Goal: Transaction & Acquisition: Book appointment/travel/reservation

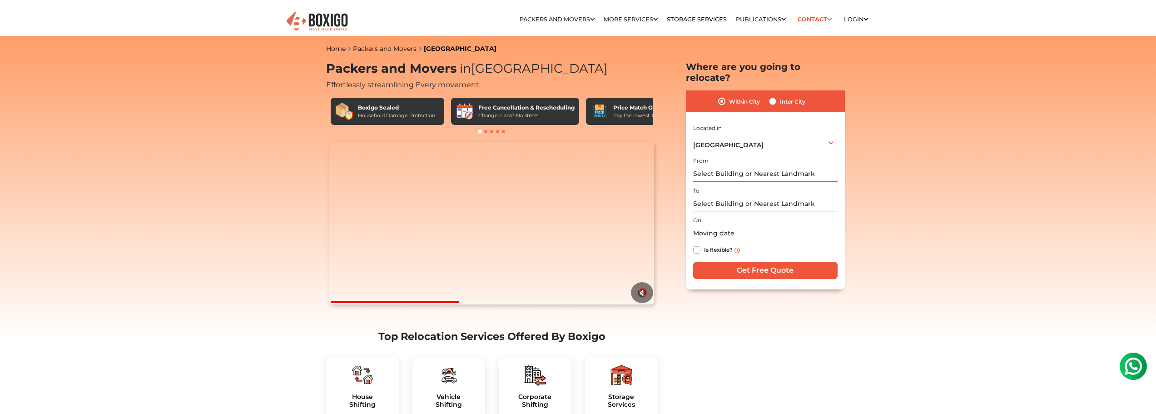
click at [729, 166] on input "text" at bounding box center [765, 174] width 144 height 16
click at [784, 96] on label "Inter City" at bounding box center [792, 101] width 25 height 11
click at [776, 96] on input "Inter City" at bounding box center [772, 100] width 7 height 9
radio input "true"
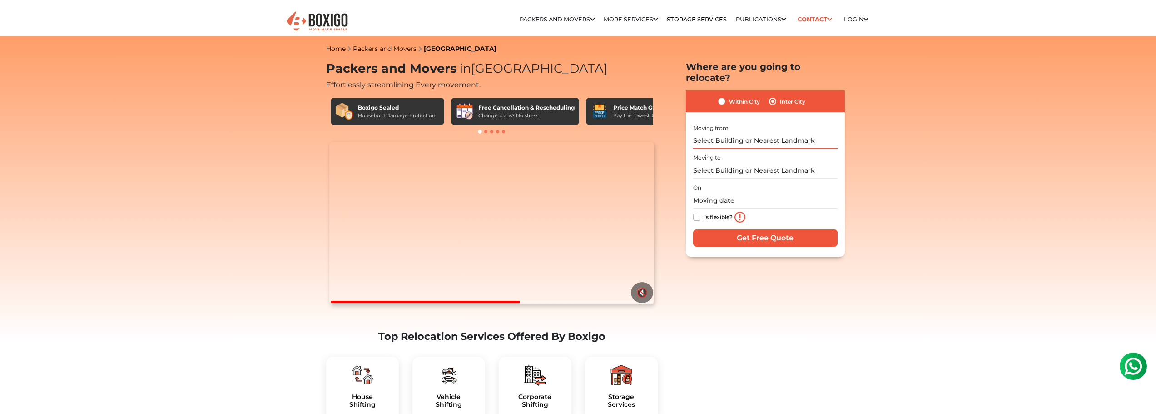
click at [748, 133] on input "text" at bounding box center [765, 141] width 144 height 16
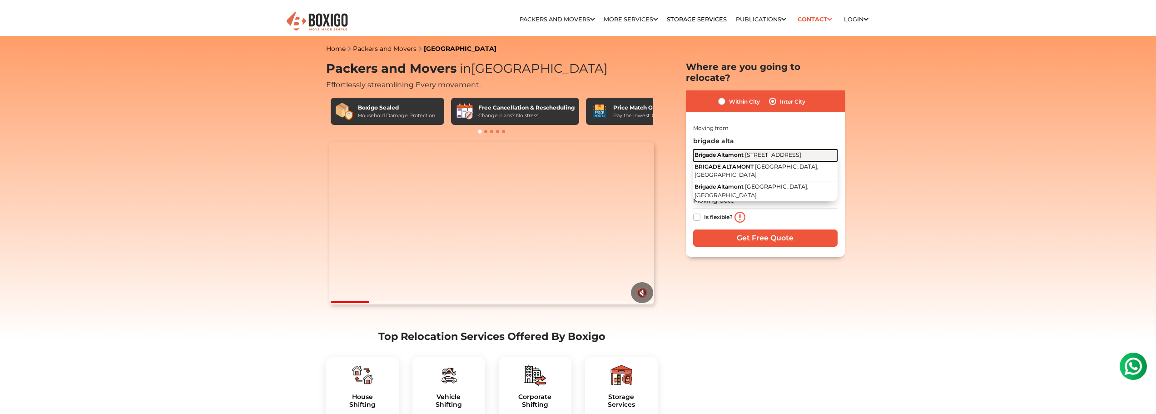
click at [735, 151] on span "Brigade Altamont" at bounding box center [718, 154] width 49 height 7
type input "Brigade [GEOGRAPHIC_DATA], [STREET_ADDRESS]"
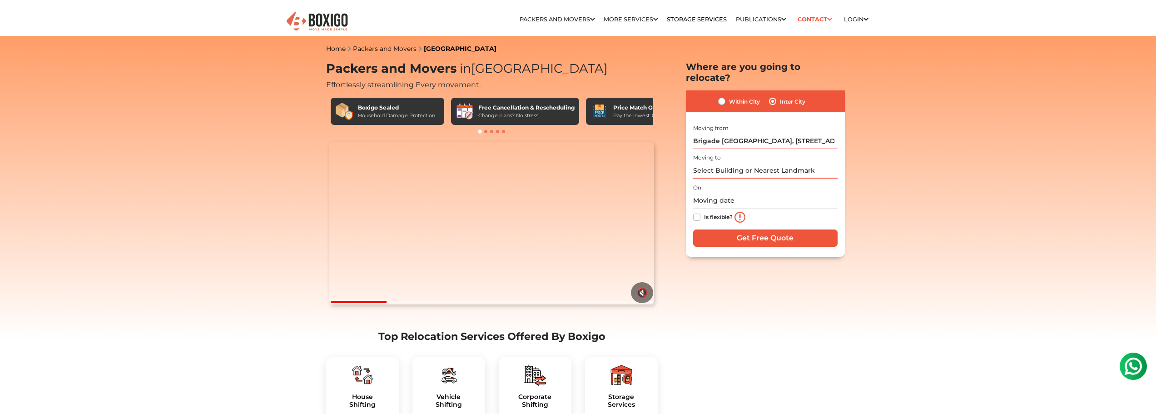
click at [722, 163] on input "text" at bounding box center [765, 171] width 144 height 16
type input "8"
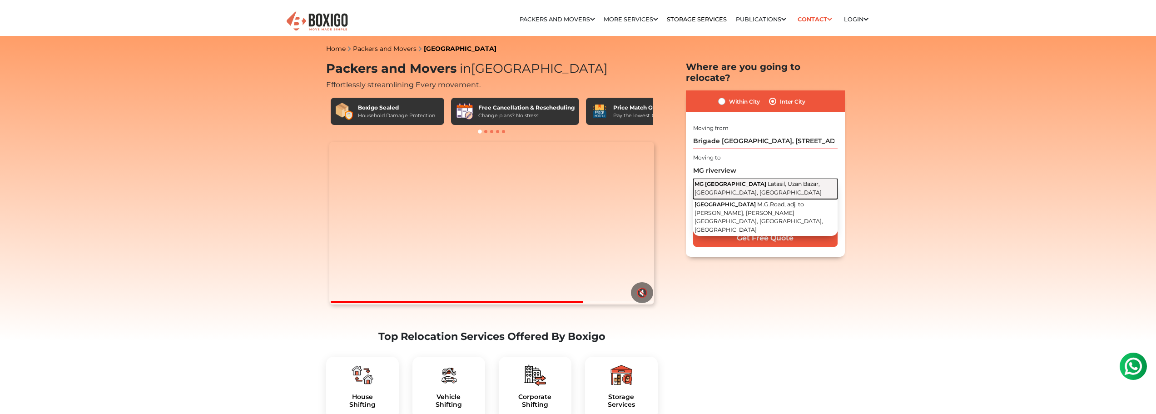
click at [722, 178] on button "MG [GEOGRAPHIC_DATA] [GEOGRAPHIC_DATA], [GEOGRAPHIC_DATA], [GEOGRAPHIC_DATA], […" at bounding box center [765, 188] width 144 height 20
type input "[GEOGRAPHIC_DATA], [GEOGRAPHIC_DATA], [GEOGRAPHIC_DATA], [GEOGRAPHIC_DATA], [GE…"
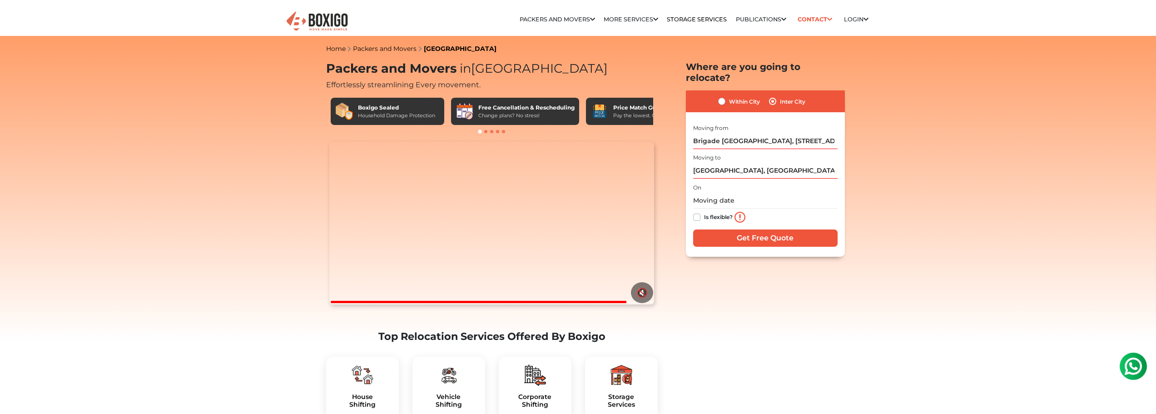
click at [704, 212] on label "Is flexible?" at bounding box center [718, 217] width 29 height 10
click at [699, 212] on input "Is flexible?" at bounding box center [696, 216] width 7 height 9
checkbox input "true"
click at [740, 232] on input "Get Free Quote" at bounding box center [765, 237] width 144 height 17
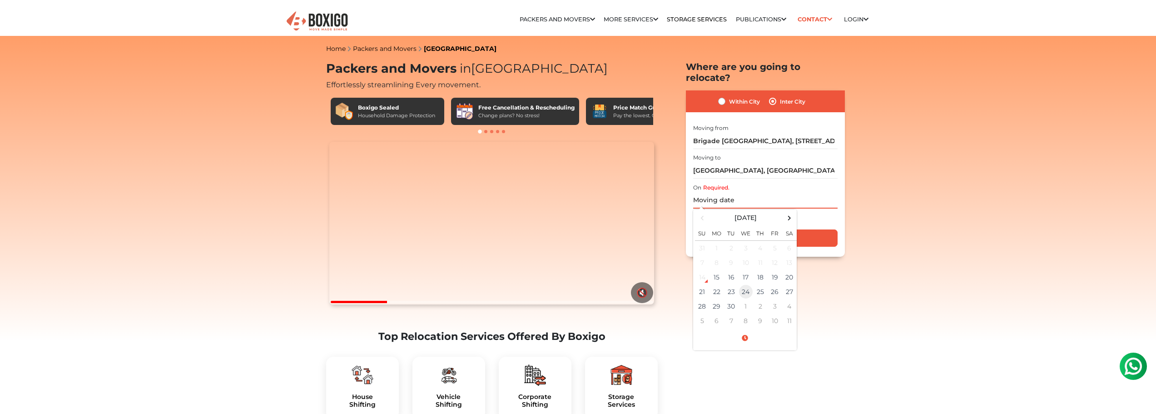
click at [742, 284] on td "24" at bounding box center [746, 291] width 15 height 15
type input "[DATE] 12:00 AM"
click at [747, 284] on td "24" at bounding box center [746, 291] width 15 height 15
click at [832, 229] on input "Get Free Quote" at bounding box center [765, 237] width 144 height 17
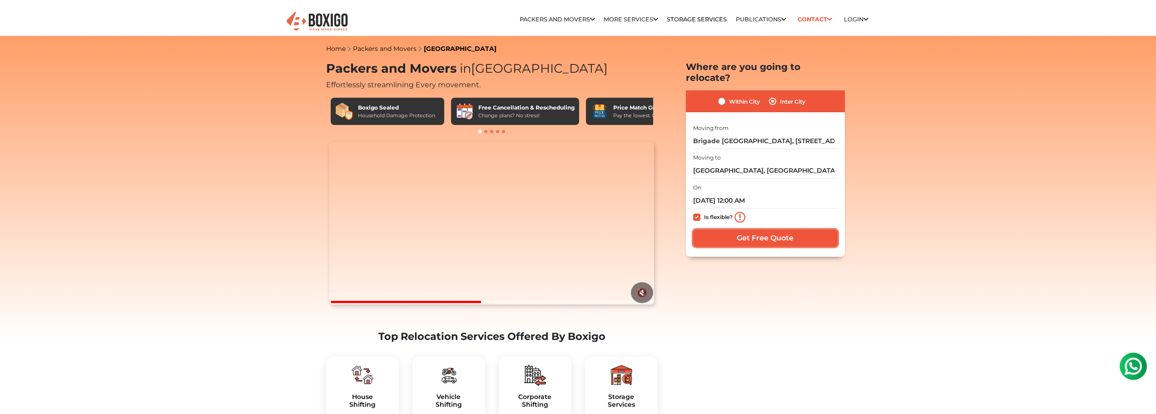
click at [832, 229] on input "Get Free Quote" at bounding box center [765, 237] width 144 height 17
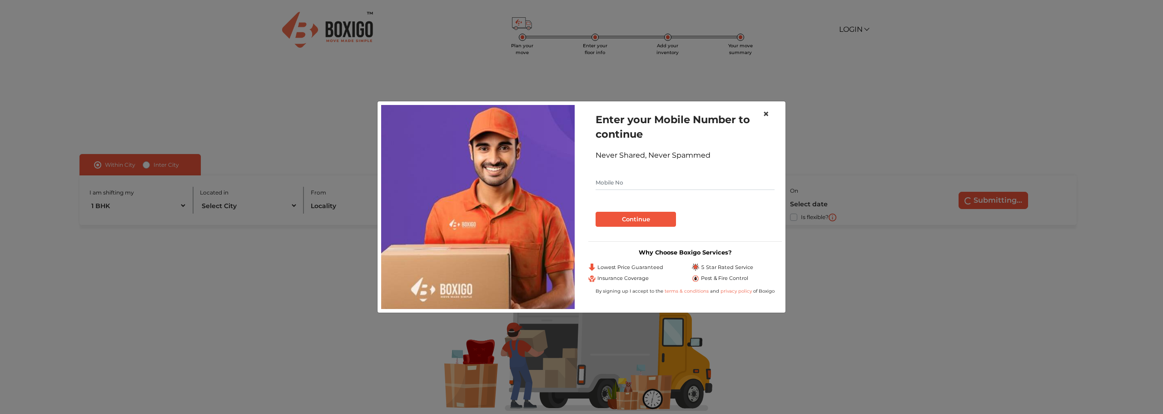
click at [765, 116] on span "×" at bounding box center [766, 113] width 6 height 13
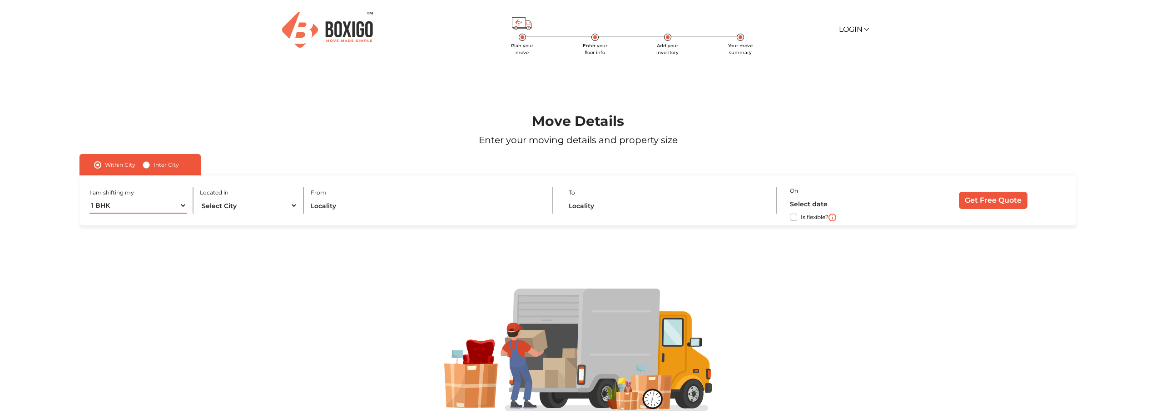
click at [104, 207] on select "1 BHK 2 BHK 3 BHK 3 + BHK FEW ITEMS" at bounding box center [138, 206] width 98 height 16
select select "FEW ITEMS"
click at [89, 198] on select "1 BHK 2 BHK 3 BHK 3 + BHK FEW ITEMS" at bounding box center [138, 206] width 98 height 16
click at [221, 208] on select "Select City Bangalore Bengaluru Bhopal Bhubaneswar Chennai Coimbatore Cuttack D…" at bounding box center [249, 206] width 98 height 16
select select "[GEOGRAPHIC_DATA]"
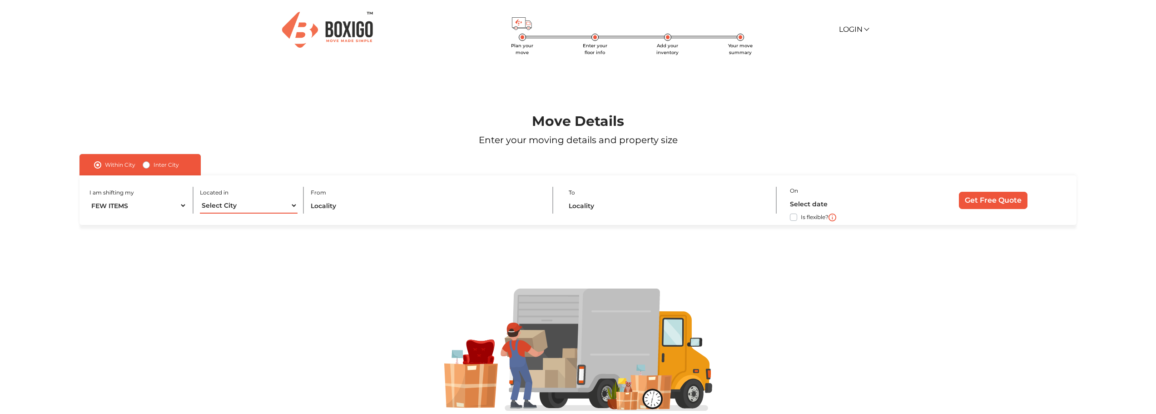
click at [200, 198] on select "Select City Bangalore Bengaluru Bhopal Bhubaneswar Chennai Coimbatore Cuttack D…" at bounding box center [249, 206] width 98 height 16
click at [344, 210] on input "text" at bounding box center [425, 206] width 229 height 16
type input "J"
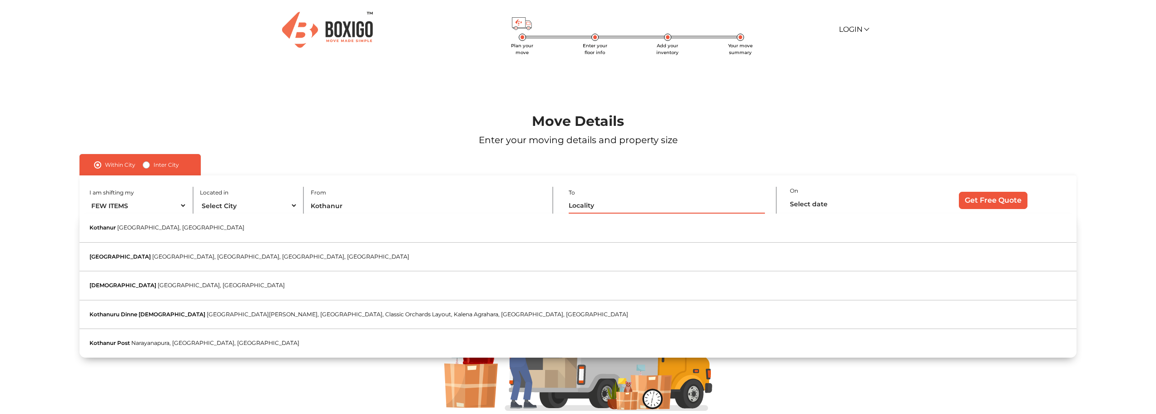
click at [590, 208] on input "text" at bounding box center [667, 206] width 196 height 16
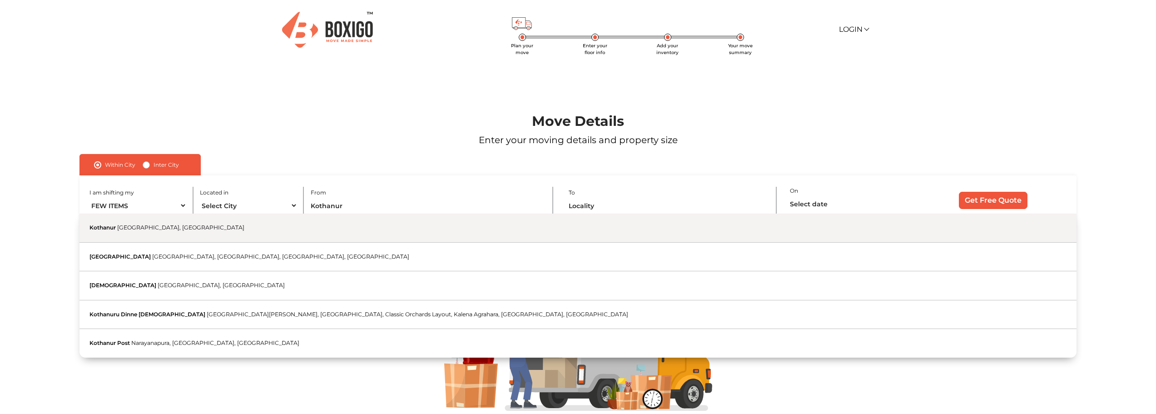
click at [257, 217] on button "Kothanur Bengaluru, Karnataka" at bounding box center [577, 227] width 997 height 29
type input "Kothanur, Bengaluru, Karnataka"
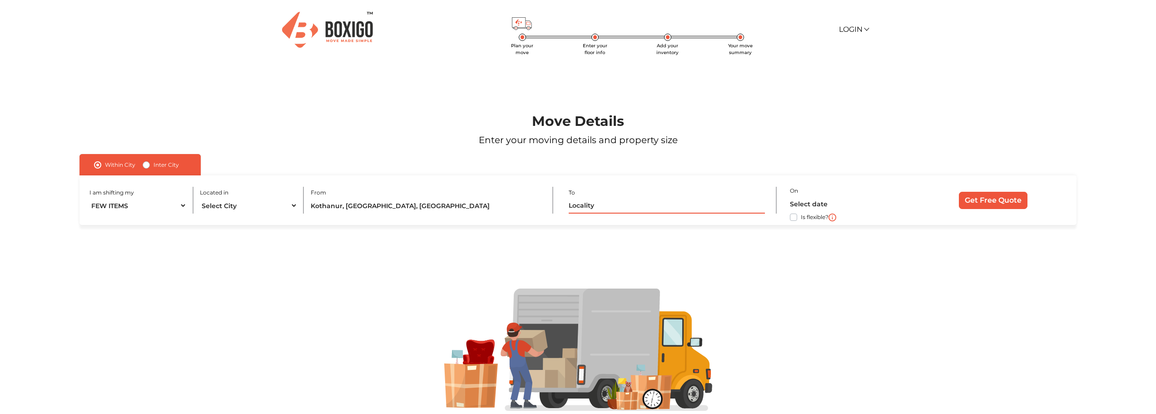
click at [593, 209] on input "text" at bounding box center [667, 206] width 196 height 16
click at [154, 165] on label "Inter City" at bounding box center [166, 164] width 25 height 11
click at [144, 165] on input "Inter City" at bounding box center [146, 163] width 7 height 9
radio input "true"
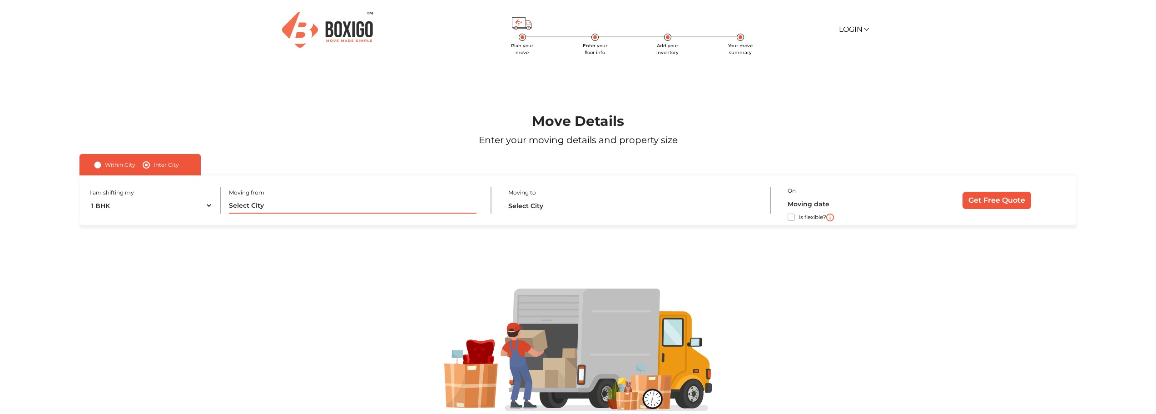
click at [263, 205] on input "text" at bounding box center [353, 206] width 248 height 16
click at [135, 205] on select "1 BHK 2 BHK 3 BHK 3 + BHK FEW ITEMS" at bounding box center [151, 206] width 124 height 16
select select "FEW ITEMS"
click at [89, 198] on select "1 BHK 2 BHK 3 BHK 3 + BHK FEW ITEMS" at bounding box center [151, 206] width 124 height 16
click at [257, 203] on input "text" at bounding box center [353, 206] width 248 height 16
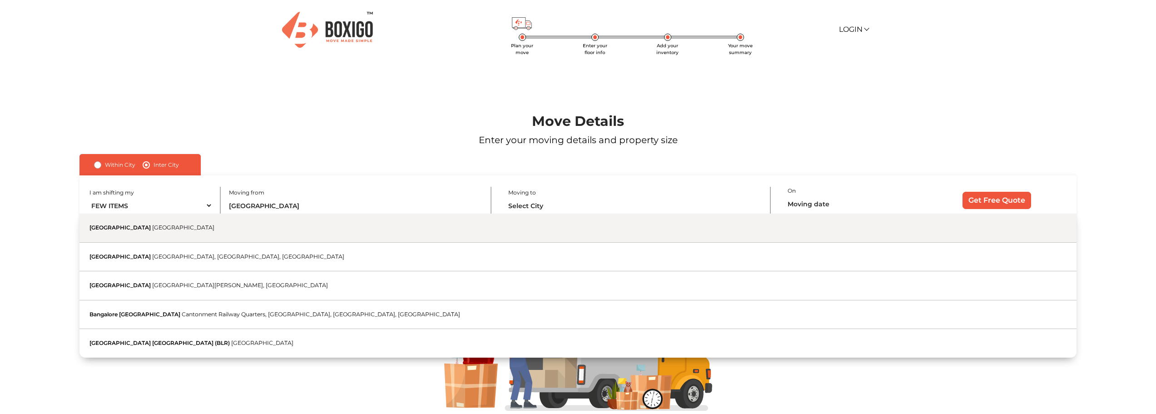
click at [152, 230] on button "Bangalore Karnataka" at bounding box center [577, 227] width 997 height 29
type input "Bangalore, Karnataka"
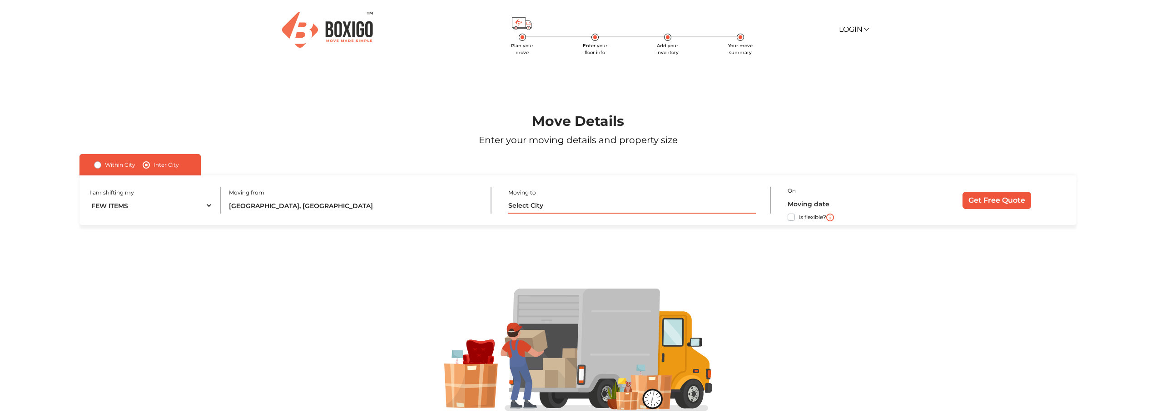
click at [524, 210] on input "text" at bounding box center [632, 206] width 248 height 16
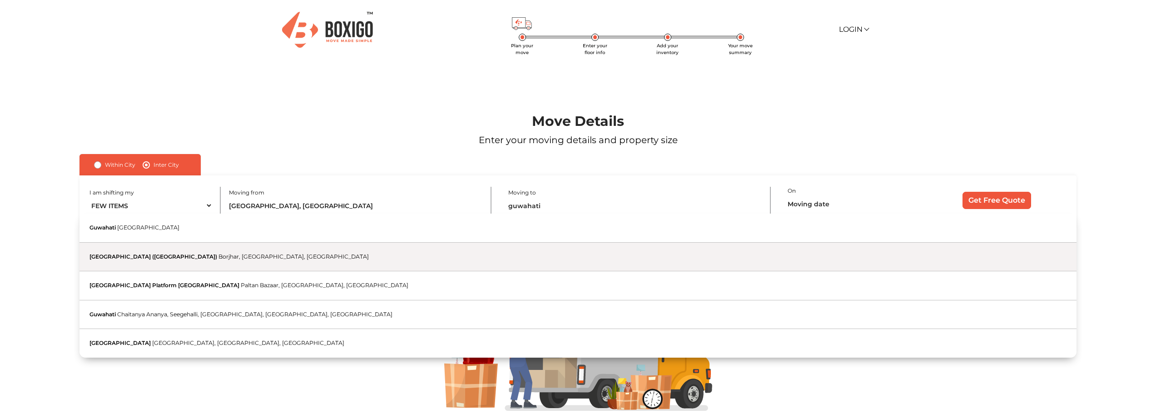
click at [356, 258] on button "Guwahati Airport (GAU) Borjhar, Guwahati, Assam" at bounding box center [577, 257] width 997 height 29
type input "Guwahati Airport (GAU), Borjhar, Guwahati, Assam"
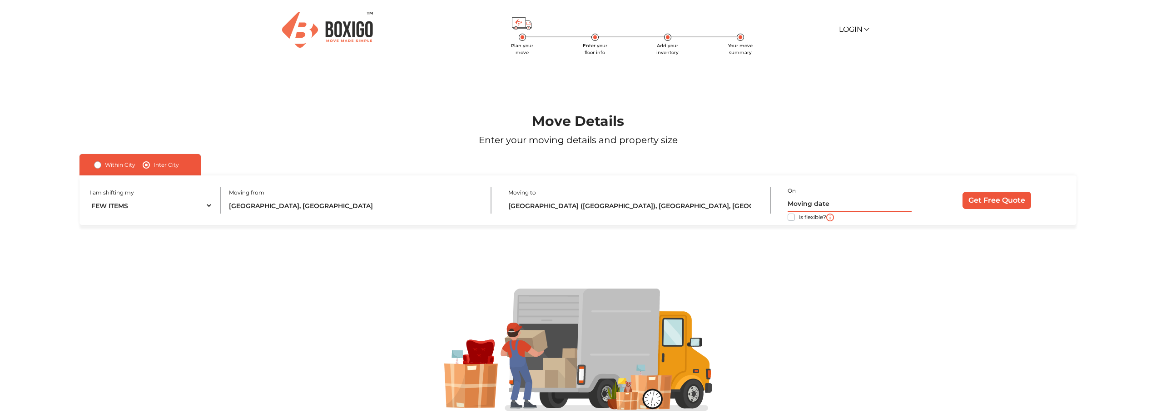
click at [810, 201] on input "text" at bounding box center [850, 204] width 124 height 16
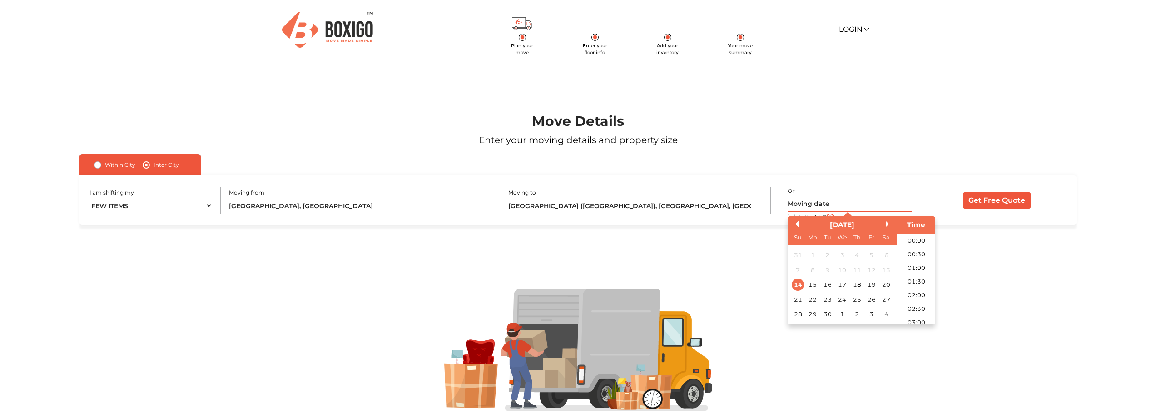
scroll to position [330, 0]
click at [838, 298] on div "24" at bounding box center [842, 299] width 12 height 12
type input "24/09/2025 12:00 AM"
click at [976, 242] on div at bounding box center [578, 350] width 1077 height 250
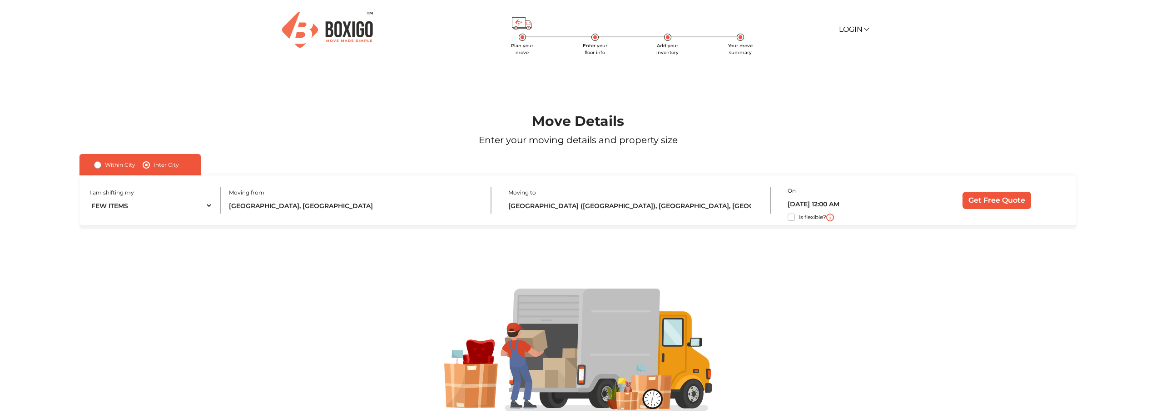
click at [798, 219] on label "Is flexible?" at bounding box center [812, 217] width 28 height 10
click at [87, 219] on input "Is flexible?" at bounding box center [82, 216] width 7 height 9
checkbox input "true"
click at [998, 203] on input "Get Free Quote" at bounding box center [996, 200] width 69 height 17
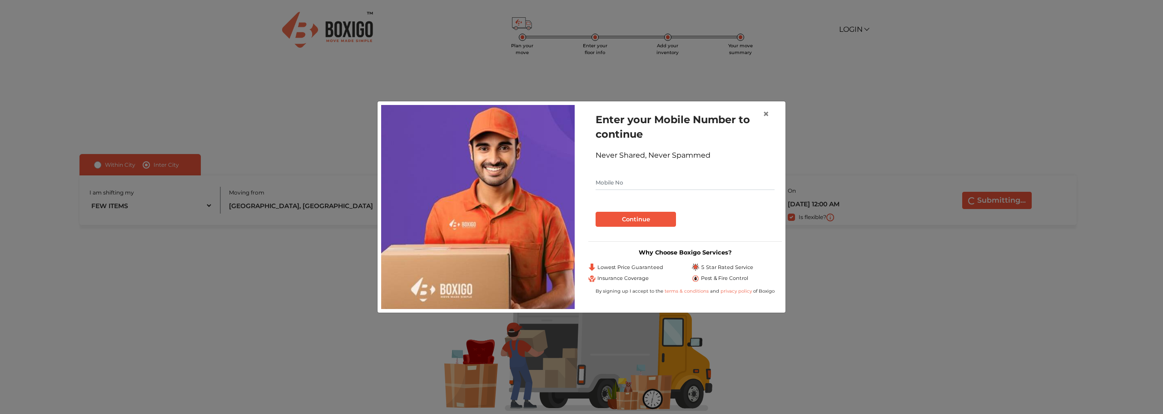
click at [623, 179] on input "text" at bounding box center [684, 182] width 179 height 15
type input "8861541782"
click at [637, 217] on button "Continue" at bounding box center [635, 219] width 80 height 15
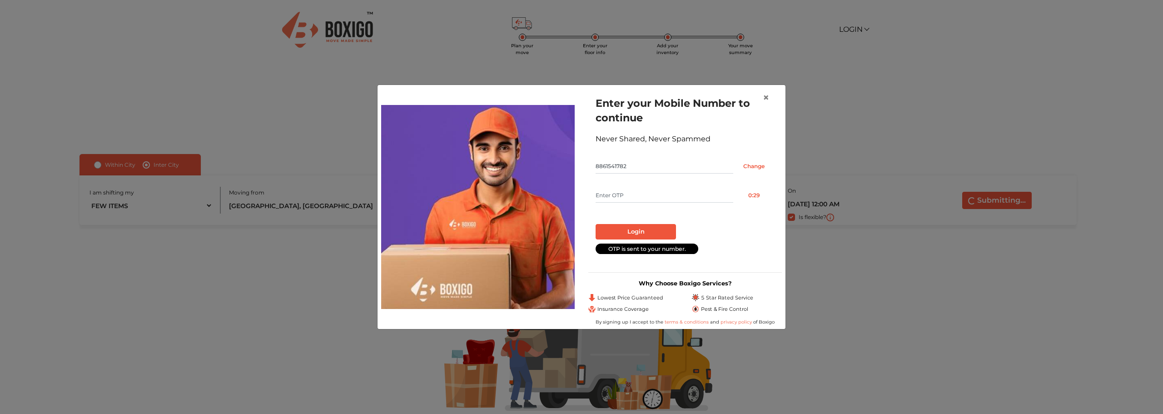
click at [619, 196] on input "text" at bounding box center [664, 195] width 138 height 15
type input "9014"
click at [626, 234] on button "Login" at bounding box center [635, 231] width 80 height 15
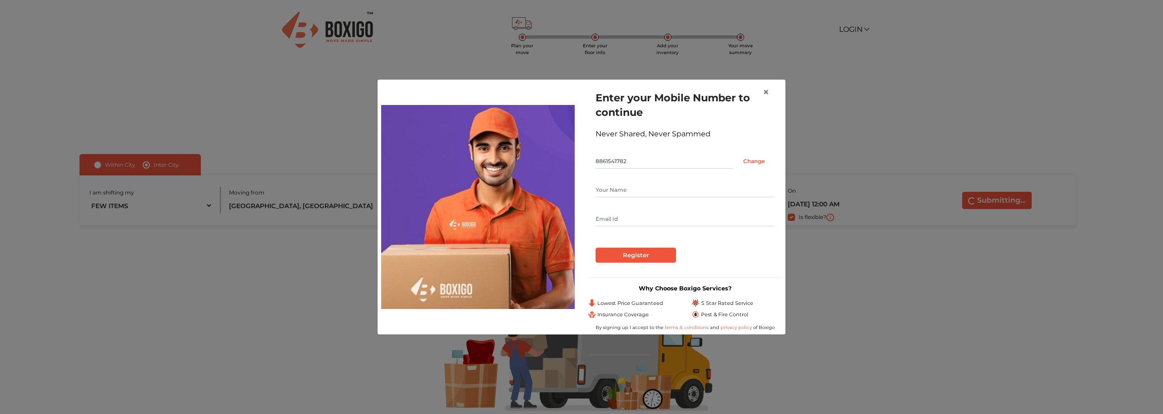
click at [617, 188] on input "text" at bounding box center [684, 190] width 179 height 15
type input "Hreedish"
click at [617, 224] on input "text" at bounding box center [684, 219] width 179 height 15
type input "hreedish@gmail.com"
click at [621, 254] on input "Register" at bounding box center [635, 255] width 80 height 15
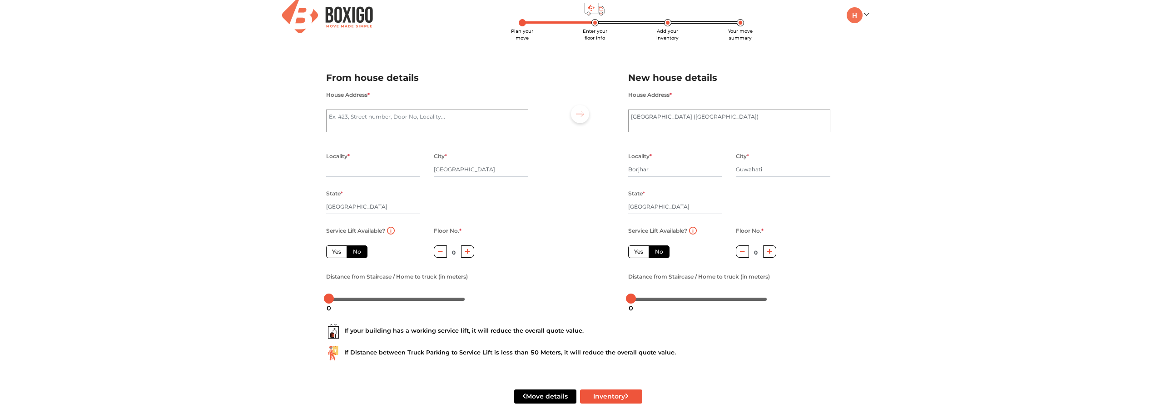
scroll to position [26, 0]
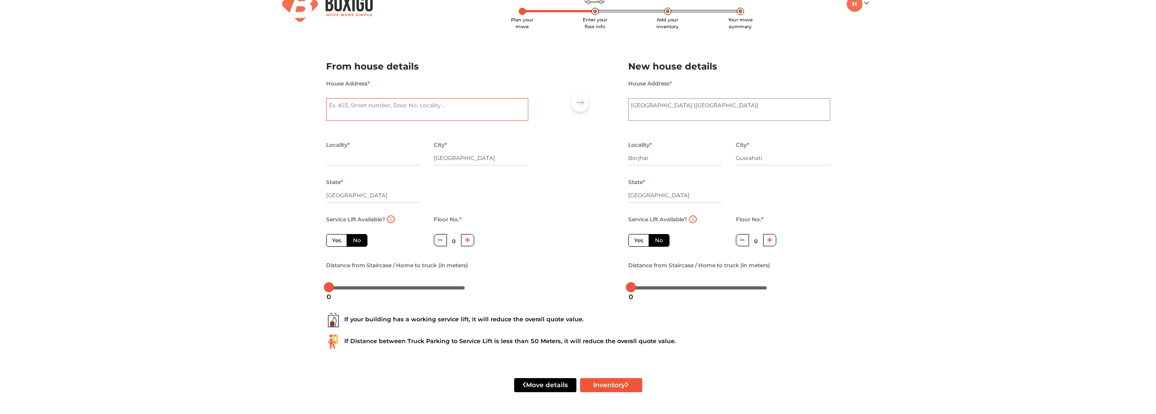
click at [359, 104] on textarea "House Address *" at bounding box center [427, 109] width 202 height 23
type textarea "A1002 Brigade Altamont, Kothanur, Bangalore-560077"
click at [363, 161] on input "text" at bounding box center [373, 158] width 94 height 15
type input "Kothanur"
click at [345, 198] on input "Karnataka" at bounding box center [373, 195] width 94 height 15
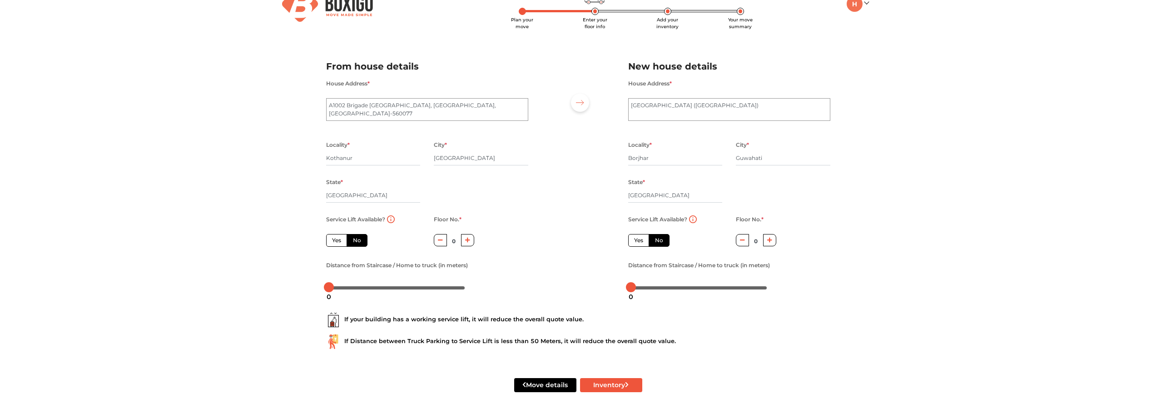
click at [271, 215] on div "Plan your move Enter your floor info Add your inventory Your move summary My Mo…" at bounding box center [578, 194] width 1156 height 440
click at [334, 240] on label "Yes" at bounding box center [336, 240] width 21 height 13
click at [334, 240] on input "Yes" at bounding box center [335, 239] width 6 height 6
radio input "true"
click at [657, 109] on textarea "Guwahati Airport (GAU)" at bounding box center [729, 109] width 202 height 23
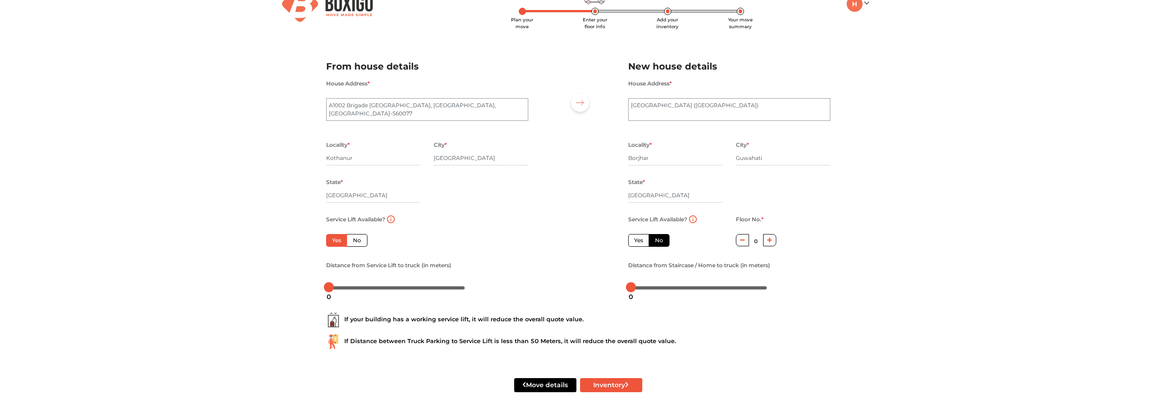
click at [640, 244] on label "Yes" at bounding box center [638, 240] width 21 height 13
click at [640, 242] on input "Yes" at bounding box center [637, 239] width 6 height 6
click at [630, 388] on button "Inventory" at bounding box center [611, 385] width 62 height 14
click at [602, 383] on button "Inventory" at bounding box center [611, 385] width 62 height 14
click at [626, 381] on button "Inventory" at bounding box center [611, 385] width 62 height 14
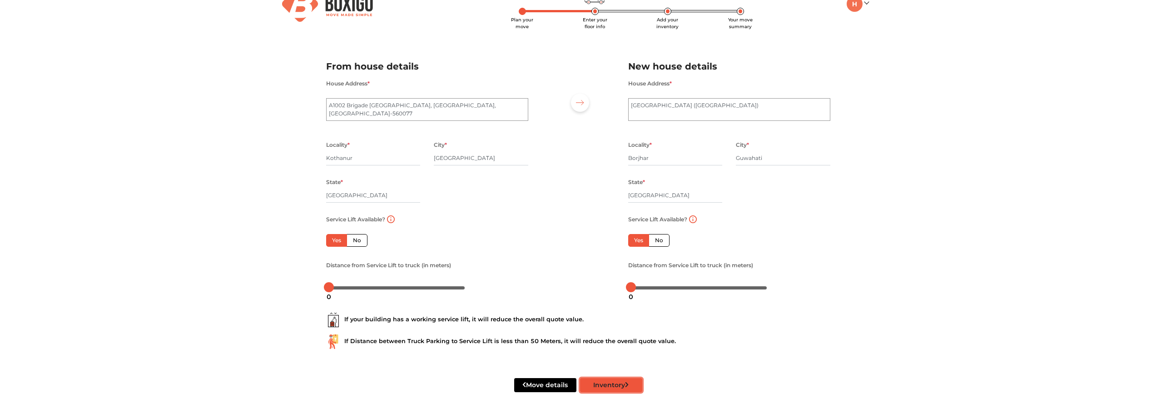
click at [620, 384] on button "Inventory" at bounding box center [611, 385] width 62 height 14
click at [393, 317] on div "If your building has a working service lift, it will reduce the overall quote v…" at bounding box center [578, 319] width 504 height 15
click at [417, 333] on div "If your building has a working service lift, it will reduce the overall quote v…" at bounding box center [578, 327] width 518 height 58
click at [608, 386] on button "Inventory" at bounding box center [611, 385] width 62 height 14
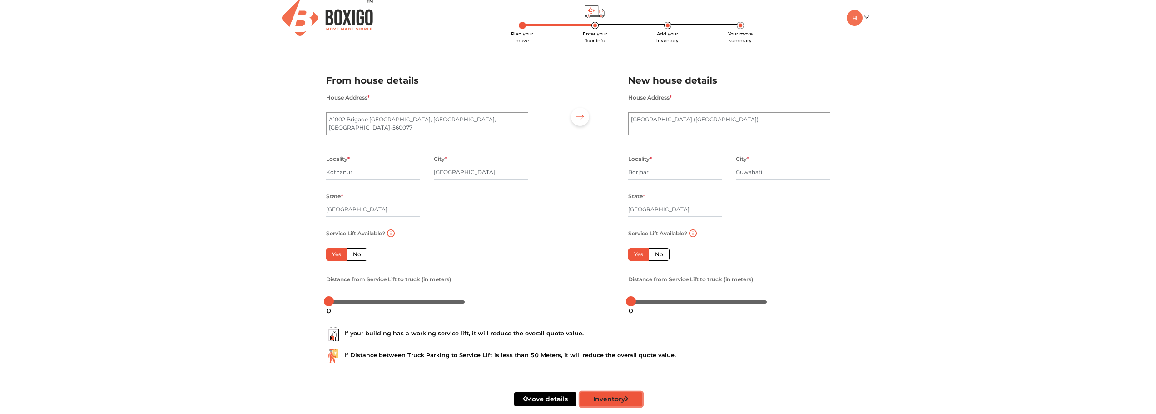
scroll to position [0, 0]
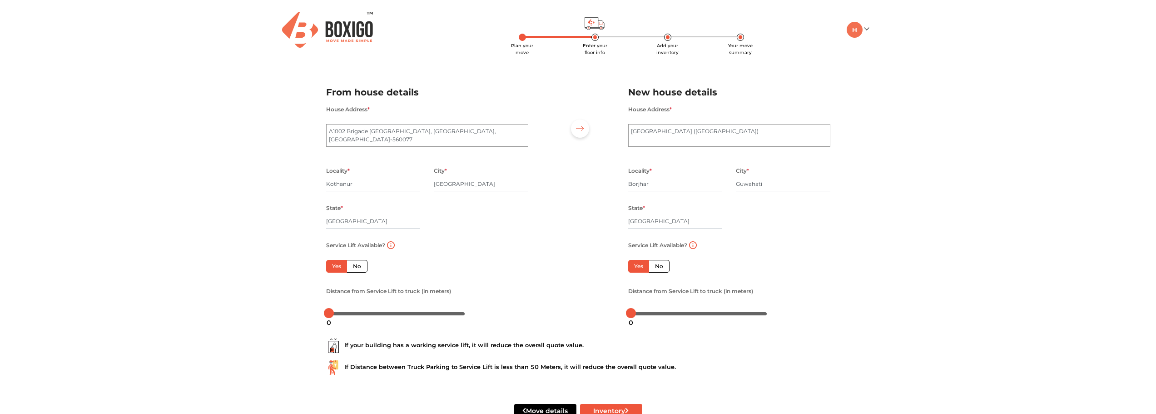
click at [703, 123] on div "House Address * Guwahati Airport (GAU)" at bounding box center [729, 131] width 202 height 54
click at [702, 129] on textarea "Guwahati Airport (GAU)" at bounding box center [729, 135] width 202 height 23
click at [659, 271] on label "No" at bounding box center [659, 266] width 21 height 13
click at [659, 268] on input "No" at bounding box center [658, 265] width 6 height 6
click at [636, 269] on label "Yes" at bounding box center [638, 266] width 21 height 13
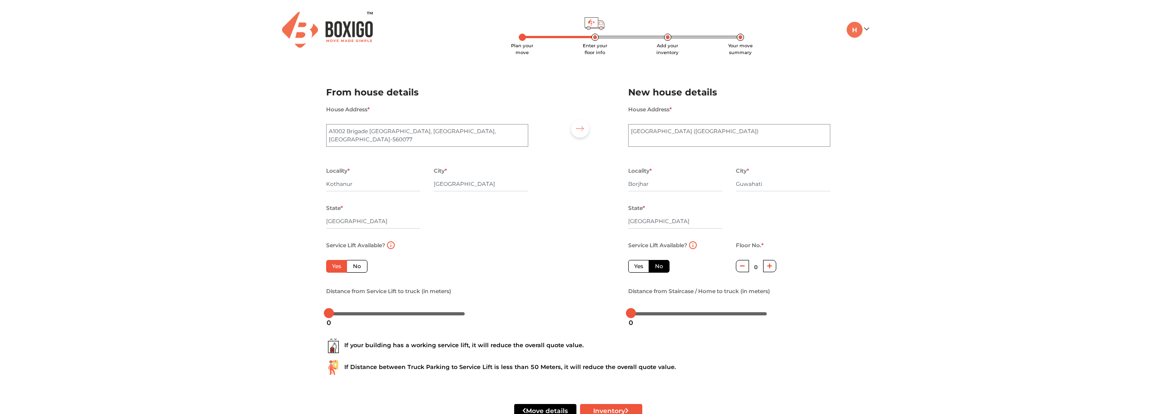
click at [636, 268] on input "Yes" at bounding box center [637, 265] width 6 height 6
radio input "false"
click at [633, 315] on div "2" at bounding box center [634, 322] width 12 height 15
click at [333, 313] on div at bounding box center [331, 313] width 10 height 10
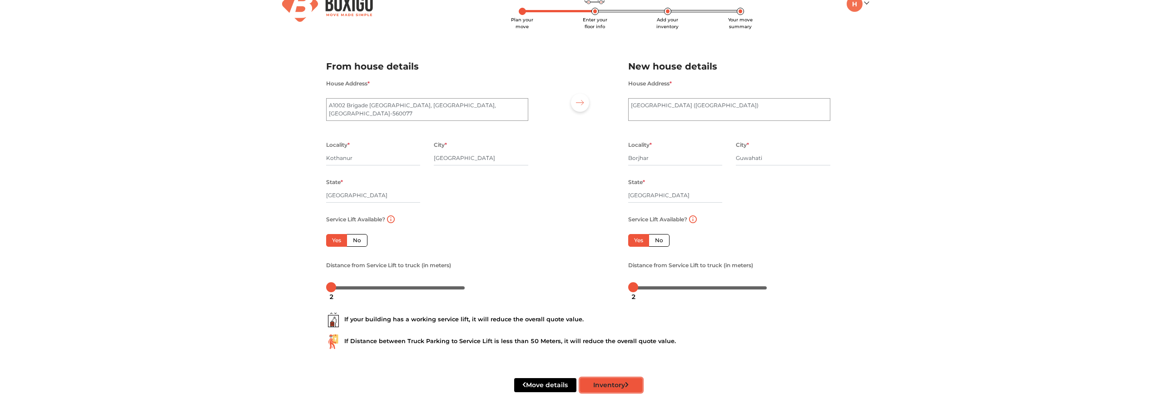
click at [630, 384] on button "Inventory" at bounding box center [611, 385] width 62 height 14
click at [617, 382] on button "Inventory" at bounding box center [611, 385] width 62 height 14
click at [618, 381] on button "Inventory" at bounding box center [611, 385] width 62 height 14
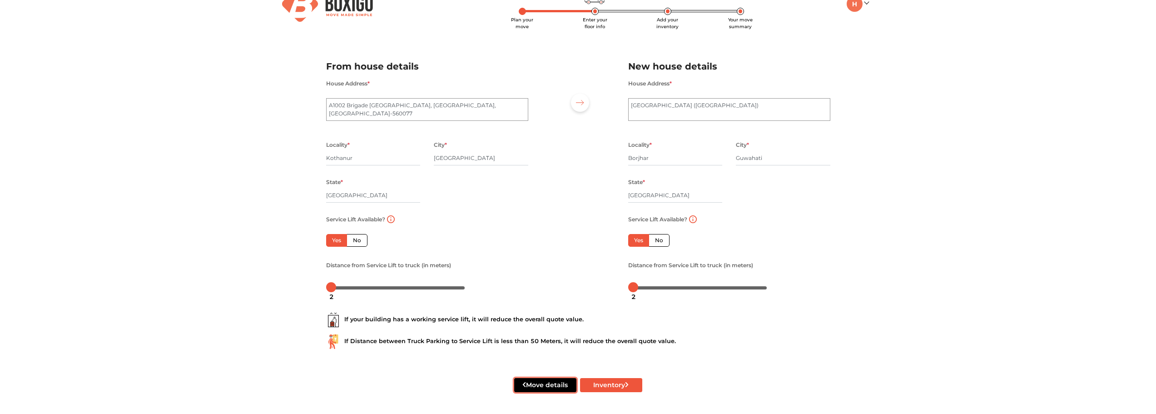
click at [530, 388] on button "Move details" at bounding box center [545, 385] width 62 height 14
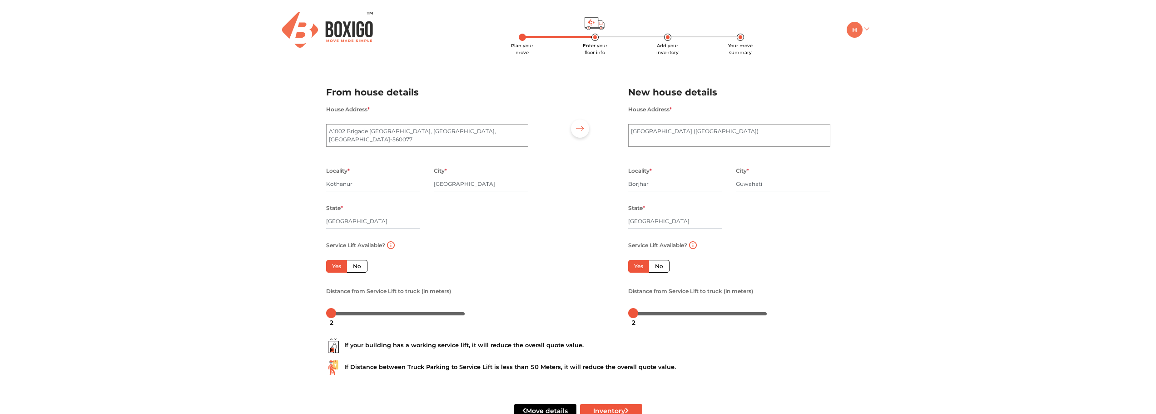
click at [866, 26] on link at bounding box center [857, 29] width 21 height 9
click at [879, 77] on link "Make Estimate" at bounding box center [883, 76] width 73 height 17
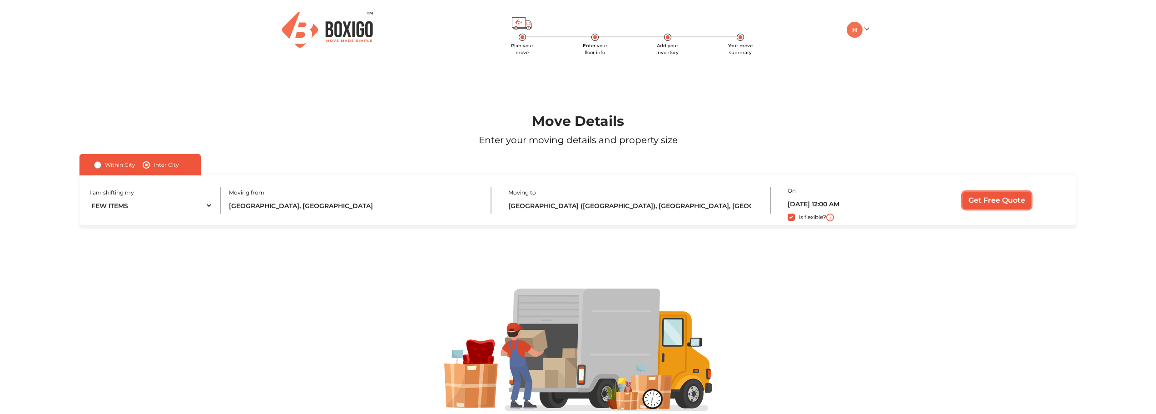
click at [991, 201] on input "Get Free Quote" at bounding box center [996, 200] width 69 height 17
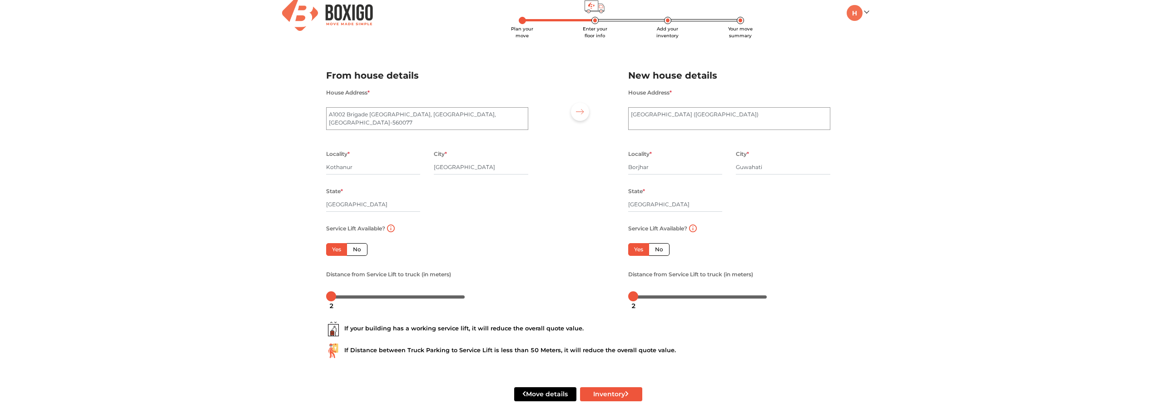
scroll to position [26, 0]
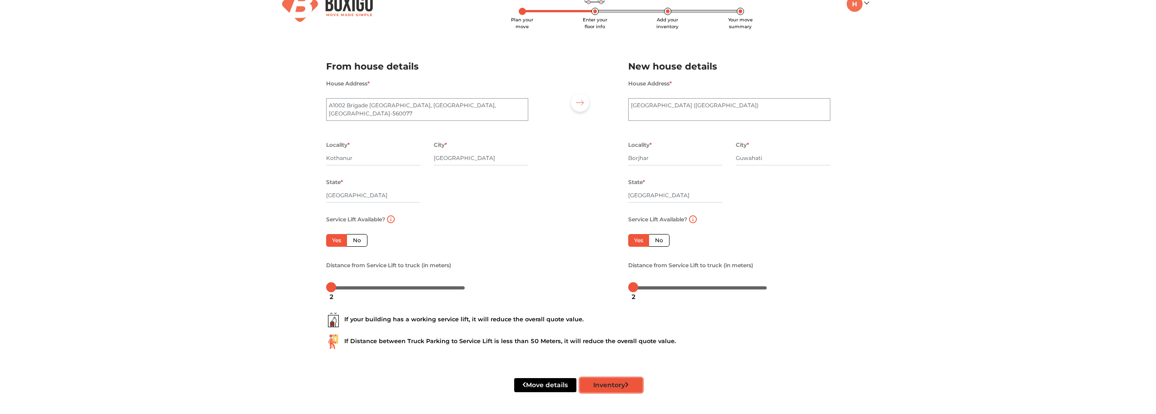
click at [602, 381] on button "Inventory" at bounding box center [611, 385] width 62 height 14
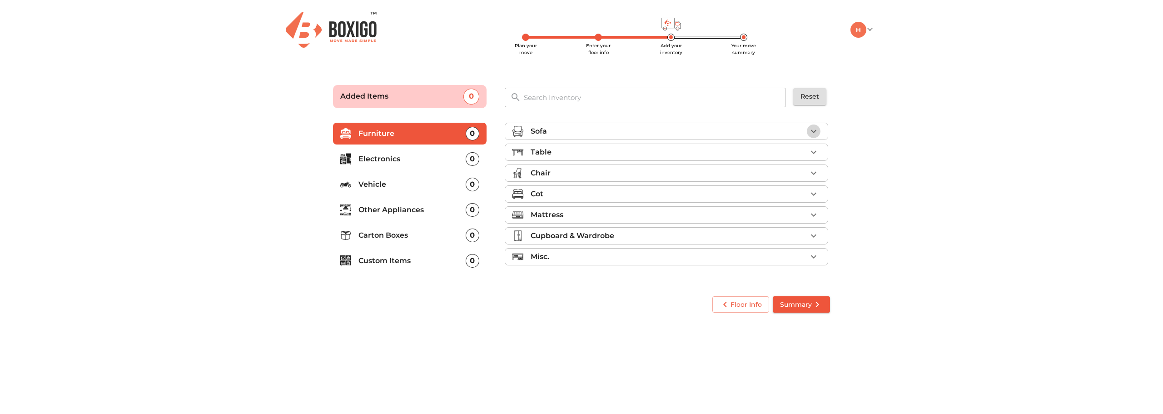
click at [816, 128] on icon "button" at bounding box center [813, 131] width 11 height 11
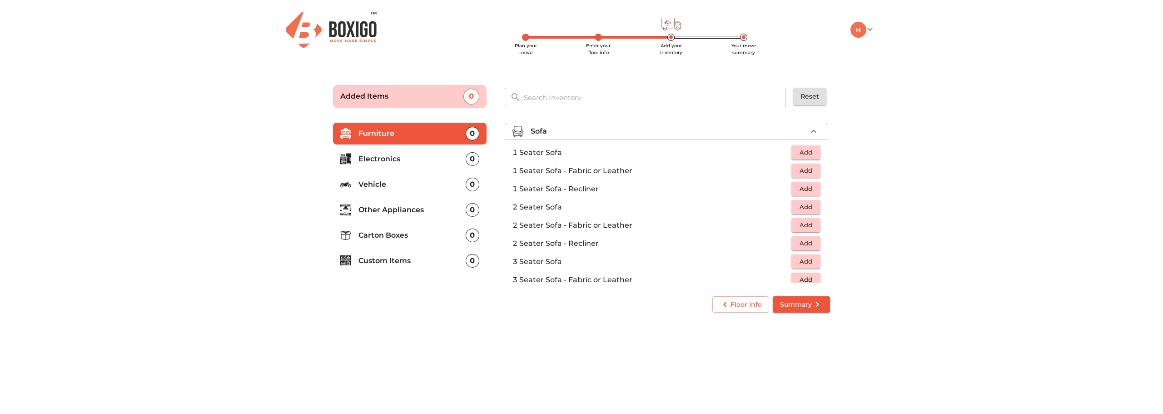
click at [806, 263] on span "Add" at bounding box center [806, 261] width 20 height 10
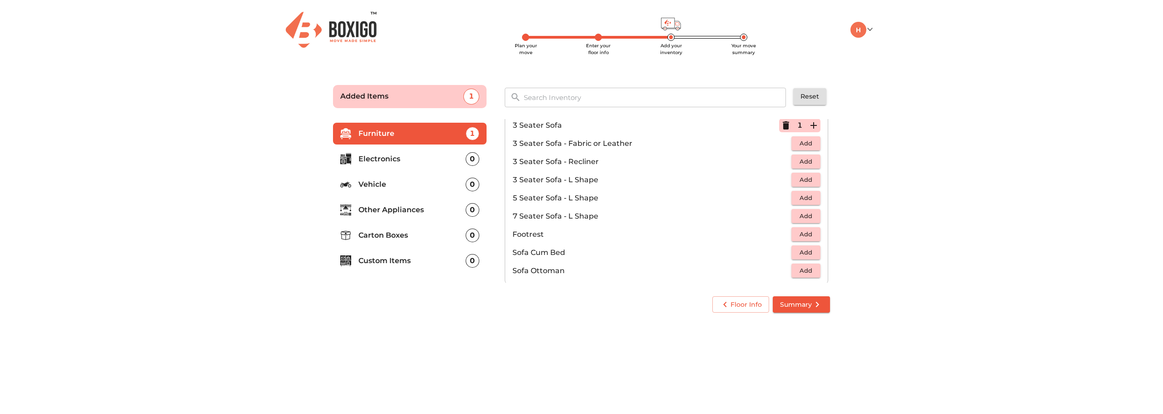
scroll to position [270, 0]
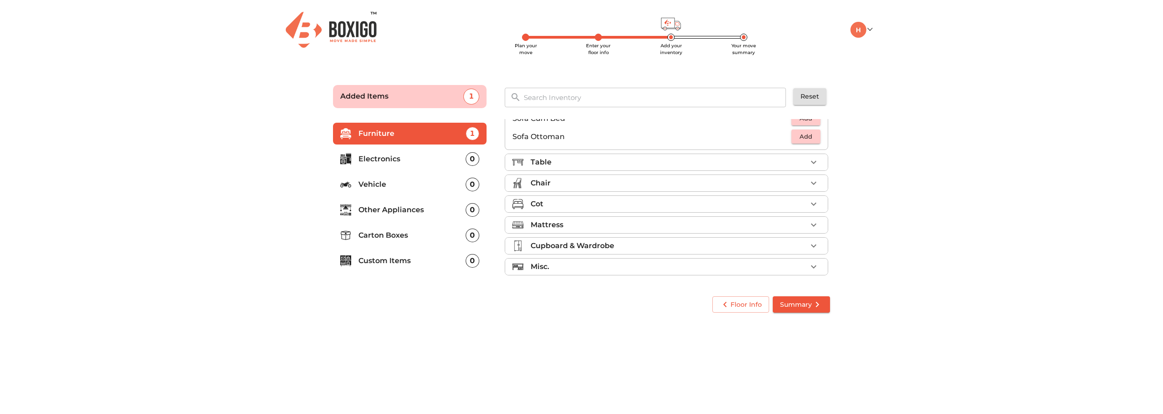
click at [808, 158] on icon "button" at bounding box center [813, 162] width 11 height 11
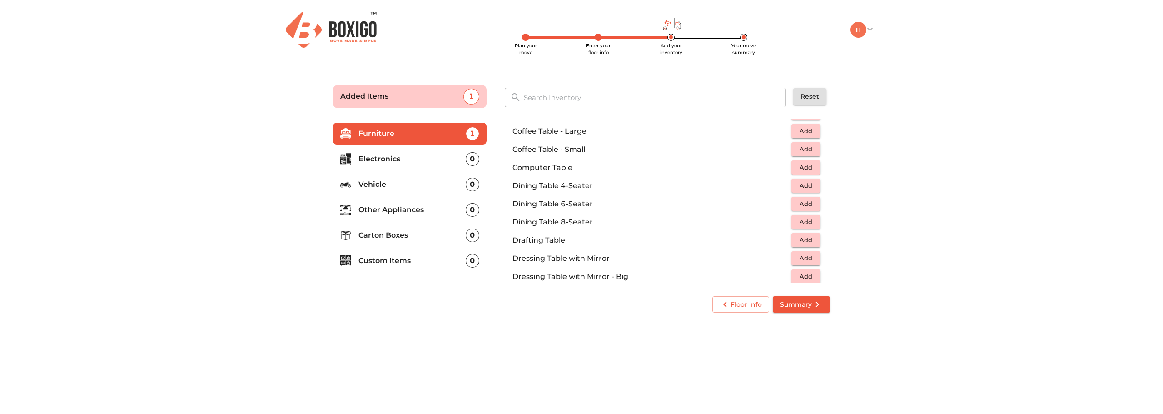
scroll to position [136, 0]
click at [802, 161] on span "Add" at bounding box center [806, 164] width 20 height 10
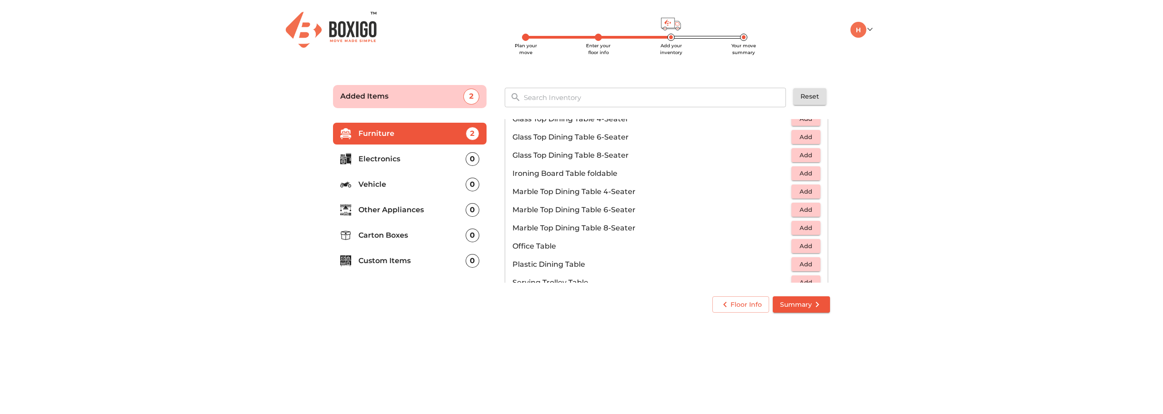
scroll to position [634, 0]
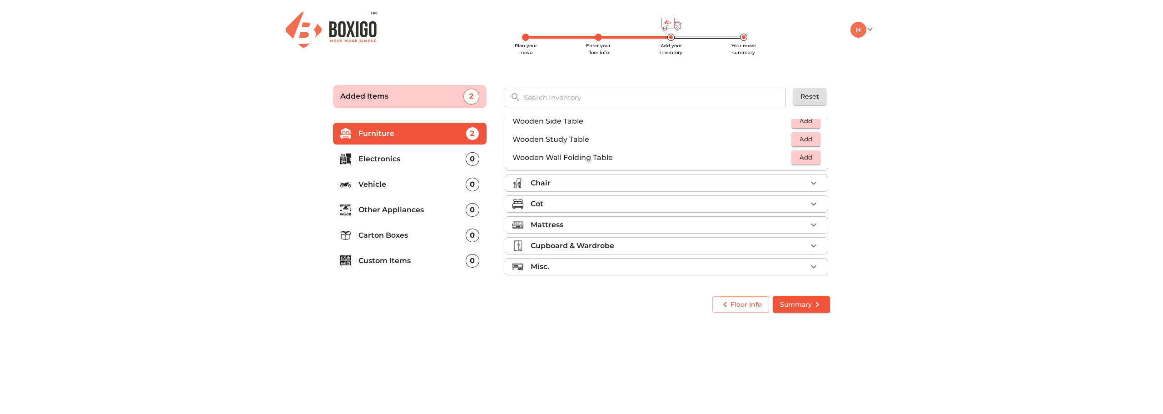
click at [596, 223] on div "Mattress" at bounding box center [668, 224] width 276 height 11
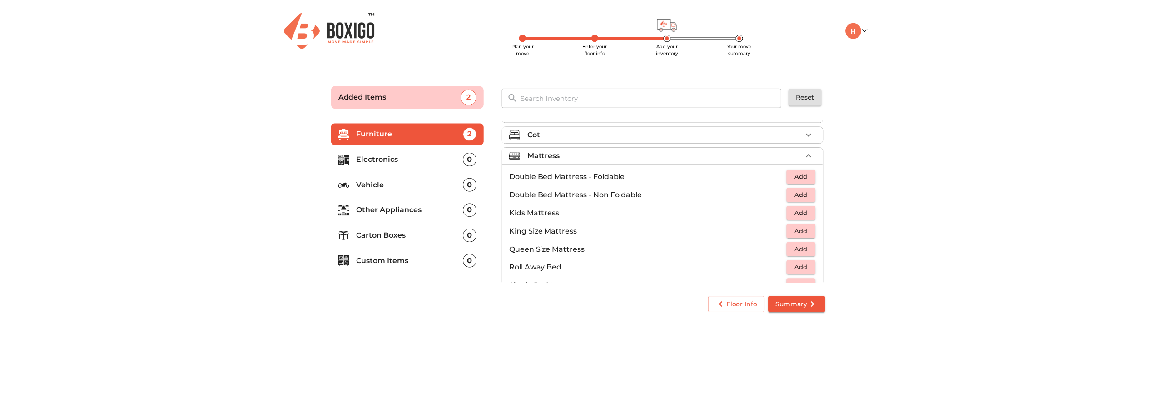
scroll to position [57, 0]
click at [799, 252] on span "Add" at bounding box center [806, 252] width 20 height 10
click at [798, 306] on span "Summary" at bounding box center [801, 304] width 43 height 11
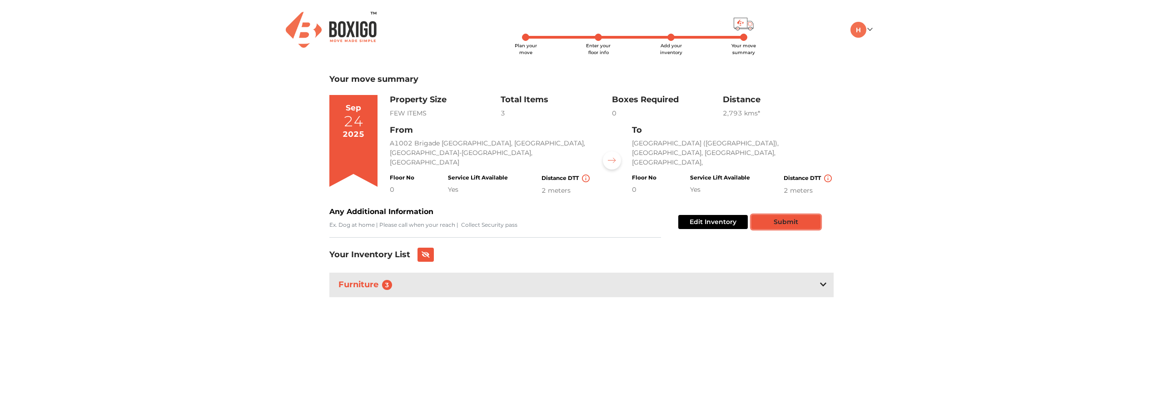
click at [783, 215] on button "Submit" at bounding box center [785, 222] width 69 height 14
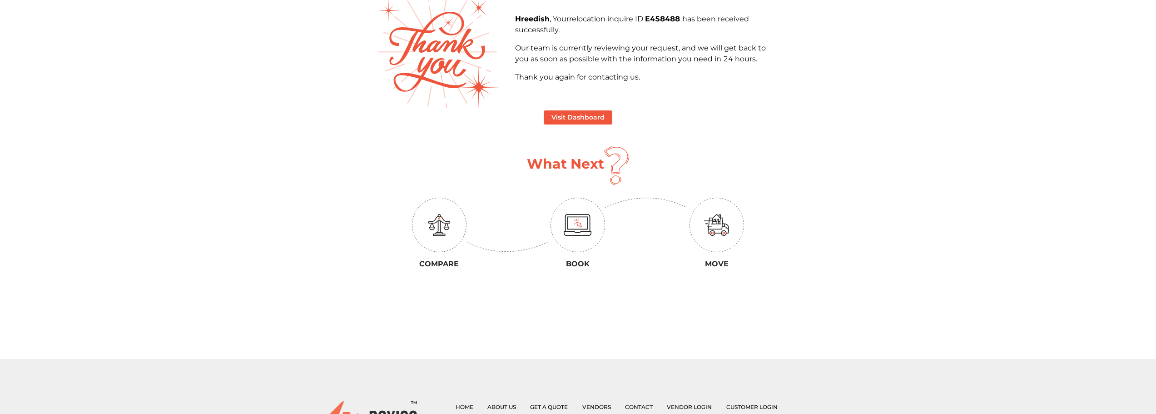
scroll to position [91, 0]
